Goal: Check status

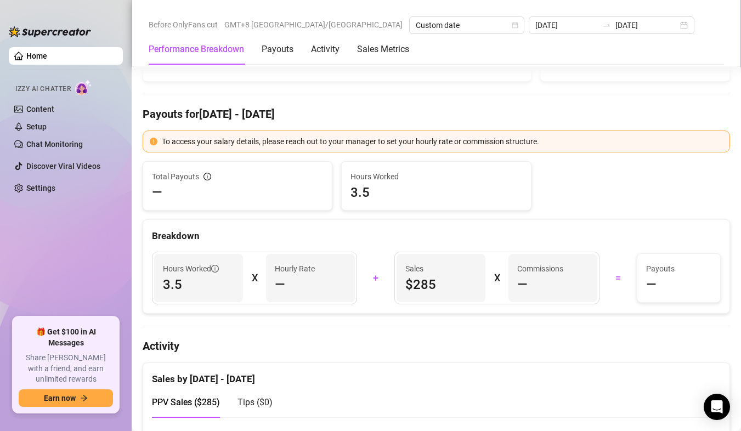
scroll to position [164, 0]
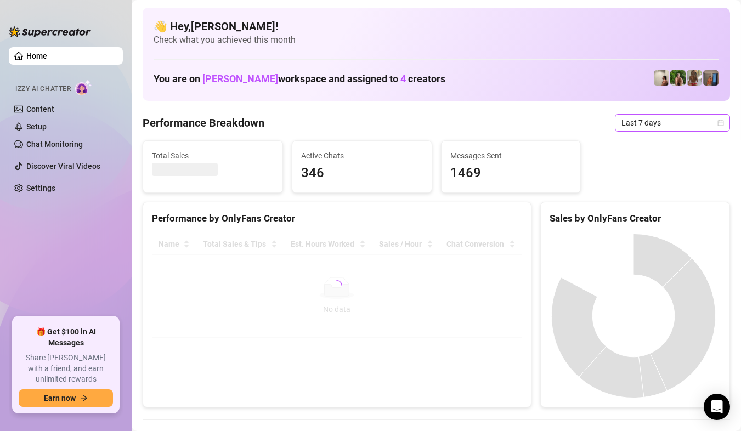
click at [644, 124] on span "Last 7 days" at bounding box center [672, 123] width 102 height 16
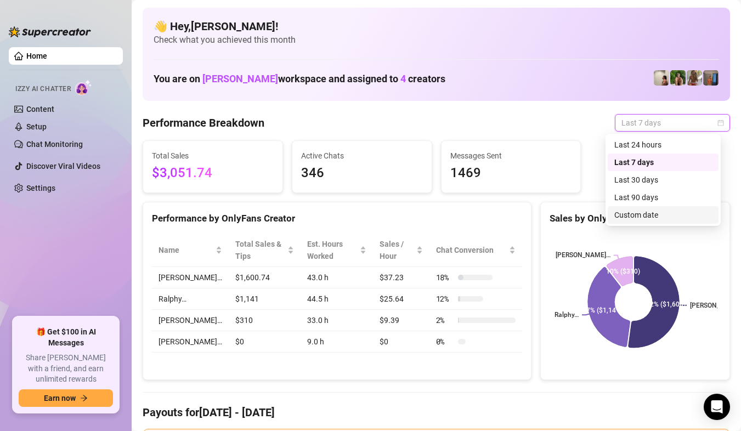
click at [648, 211] on div "Custom date" at bounding box center [663, 215] width 98 height 12
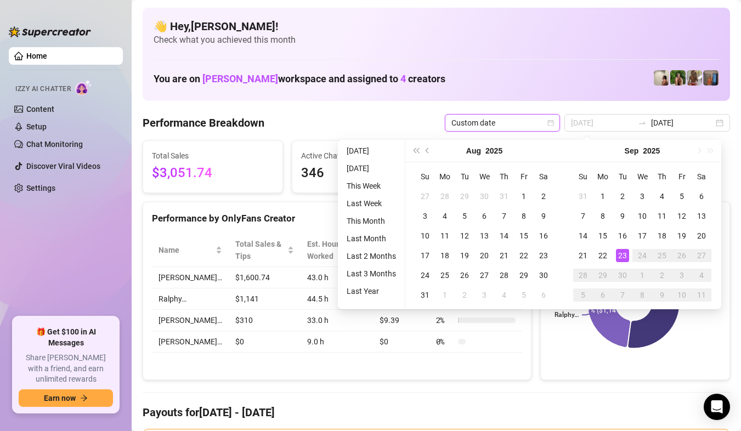
type input "[DATE]"
click at [621, 248] on td "23" at bounding box center [622, 256] width 20 height 20
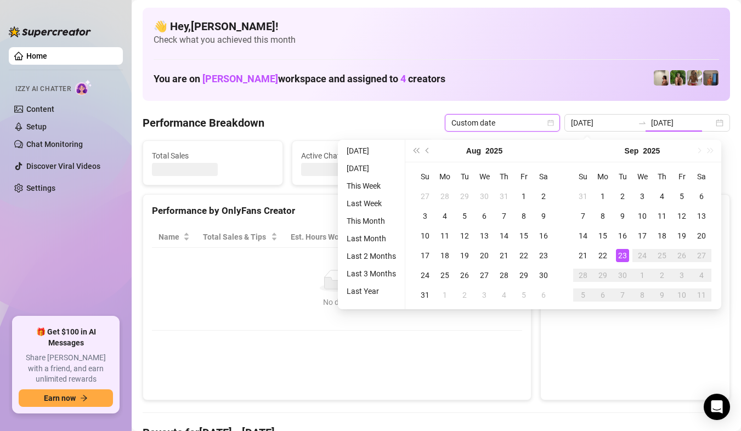
type input "[DATE]"
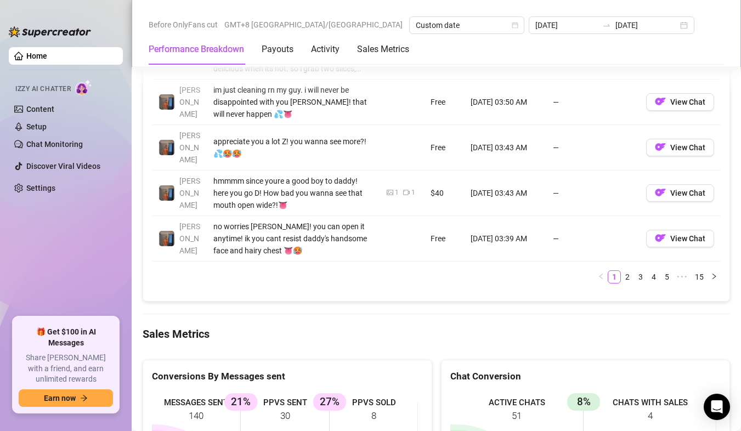
scroll to position [1535, 0]
